Goal: Browse casually

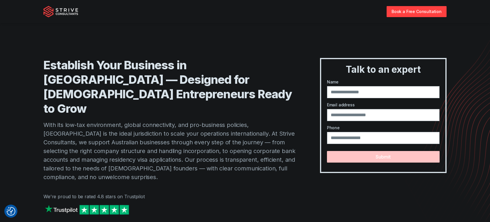
drag, startPoint x: 235, startPoint y: 59, endPoint x: 236, endPoint y: 65, distance: 5.7
click at [237, 64] on h1 "Establish Your Business in [GEOGRAPHIC_DATA] — Designed for [DEMOGRAPHIC_DATA] …" at bounding box center [170, 87] width 254 height 58
drag, startPoint x: 234, startPoint y: 64, endPoint x: 223, endPoint y: 59, distance: 12.1
click at [223, 59] on h1 "Establish Your Business in [GEOGRAPHIC_DATA] — Designed for [DEMOGRAPHIC_DATA] …" at bounding box center [170, 87] width 254 height 58
click at [228, 67] on h1 "Establish Your Business in [GEOGRAPHIC_DATA] — Designed for [DEMOGRAPHIC_DATA] …" at bounding box center [170, 87] width 254 height 58
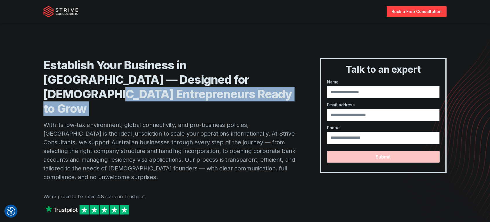
drag, startPoint x: 197, startPoint y: 81, endPoint x: 244, endPoint y: 88, distance: 47.8
click at [244, 88] on div "Establish Your Business in [GEOGRAPHIC_DATA] — Designed for [DEMOGRAPHIC_DATA] …" at bounding box center [170, 143] width 254 height 170
click at [246, 89] on div "Establish Your Business in [GEOGRAPHIC_DATA] — Designed for [DEMOGRAPHIC_DATA] …" at bounding box center [170, 143] width 254 height 170
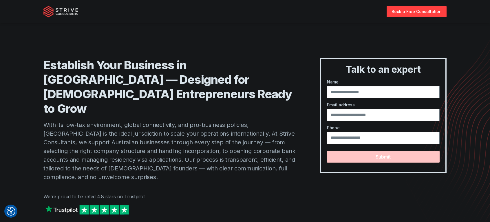
click at [67, 7] on img at bounding box center [60, 12] width 35 height 12
click at [57, 11] on img at bounding box center [60, 12] width 35 height 12
click at [50, 10] on img at bounding box center [60, 12] width 35 height 12
click at [44, 11] on img at bounding box center [60, 12] width 35 height 12
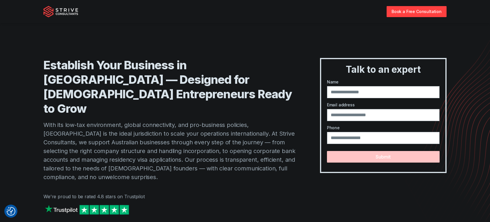
click at [44, 11] on img at bounding box center [60, 12] width 35 height 12
click at [47, 12] on img at bounding box center [60, 12] width 35 height 12
drag, startPoint x: 47, startPoint y: 12, endPoint x: 52, endPoint y: 13, distance: 4.7
click at [47, 12] on img at bounding box center [60, 12] width 35 height 12
